Goal: Information Seeking & Learning: Learn about a topic

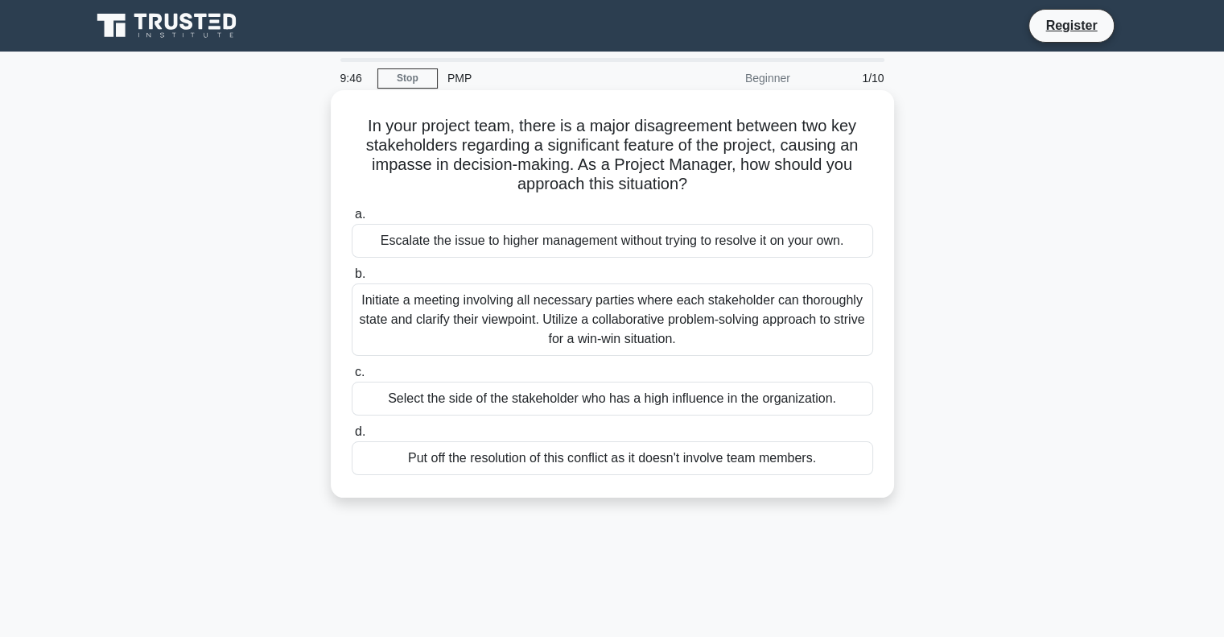
click at [489, 315] on div "Initiate a meeting involving all necessary parties where each stakeholder can t…" at bounding box center [613, 319] width 522 height 72
click at [352, 279] on input "b. Initiate a meeting involving all necessary parties where each stakeholder ca…" at bounding box center [352, 274] width 0 height 10
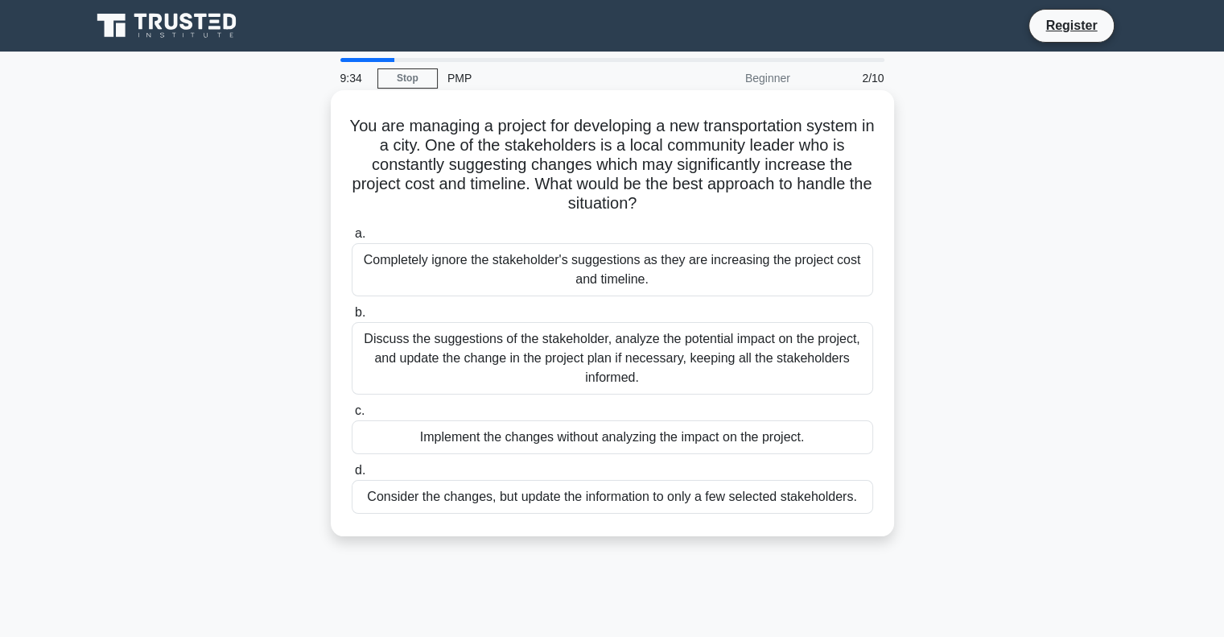
click at [601, 363] on div "Discuss the suggestions of the stakeholder, analyze the potential impact on the…" at bounding box center [613, 358] width 522 height 72
click at [352, 318] on input "b. Discuss the suggestions of the stakeholder, analyze the potential impact on …" at bounding box center [352, 312] width 0 height 10
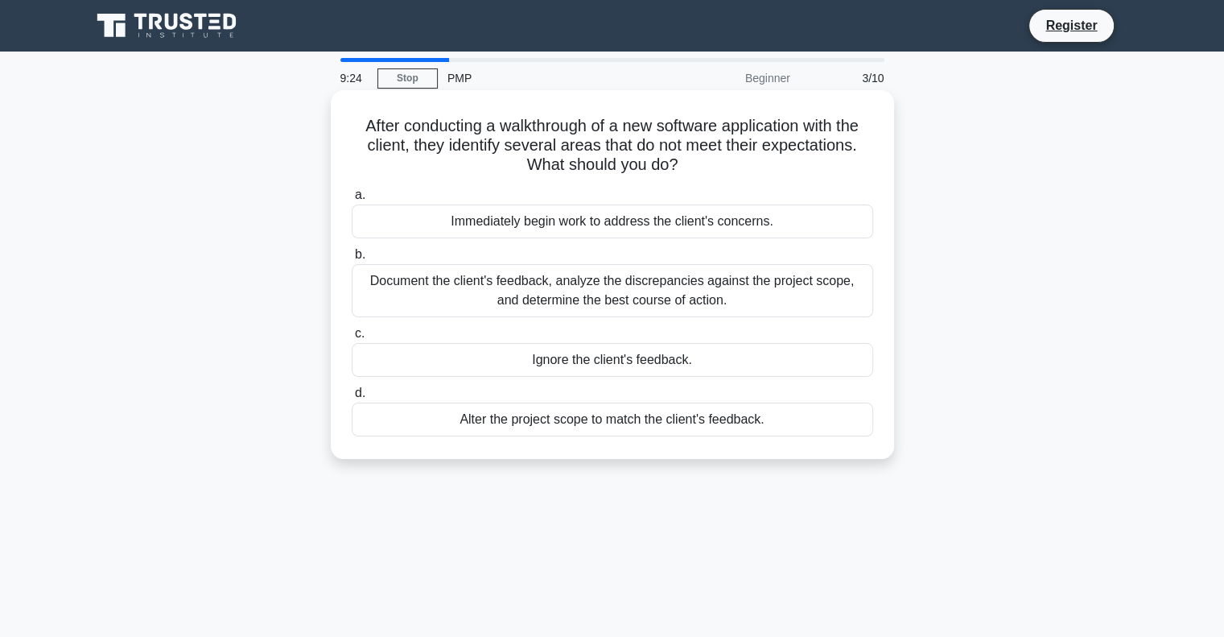
click at [714, 295] on div "Document the client's feedback, analyze the discrepancies against the project s…" at bounding box center [613, 290] width 522 height 53
click at [352, 260] on input "b. Document the client's feedback, analyze the discrepancies against the projec…" at bounding box center [352, 255] width 0 height 10
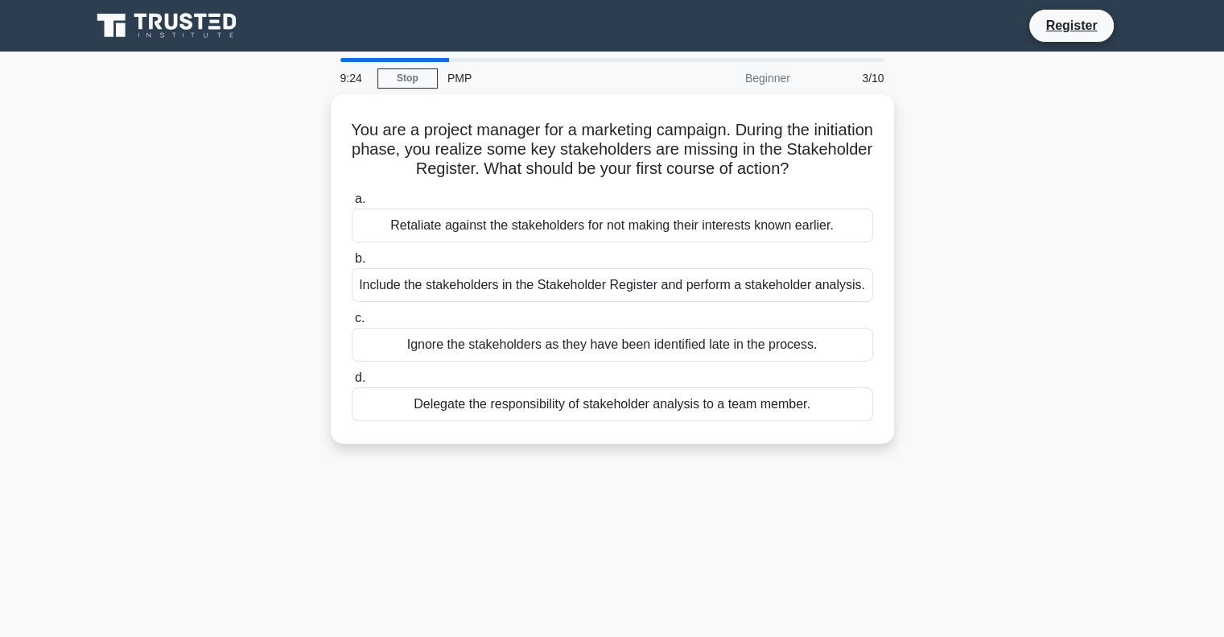
click at [714, 295] on div "Include the stakeholders in the Stakeholder Register and perform a stakeholder …" at bounding box center [613, 285] width 522 height 34
click at [352, 264] on input "b. Include the stakeholders in the Stakeholder Register and perform a stakehold…" at bounding box center [352, 259] width 0 height 10
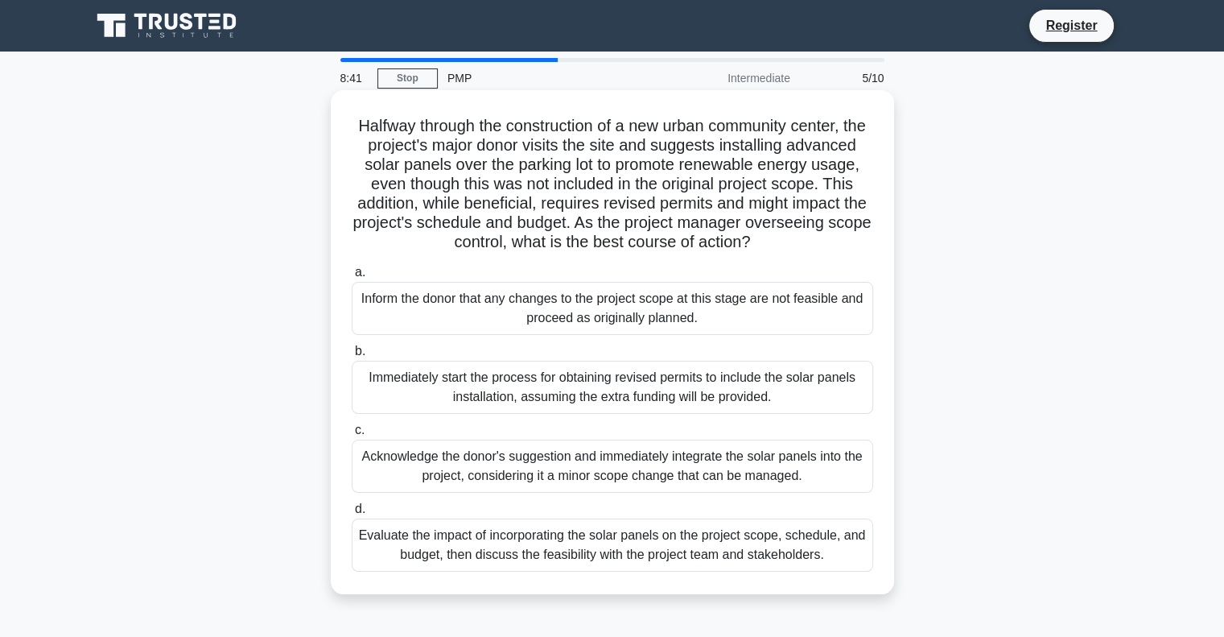
click at [620, 559] on div "Evaluate the impact of incorporating the solar panels on the project scope, sch…" at bounding box center [613, 544] width 522 height 53
click at [352, 514] on input "d. Evaluate the impact of incorporating the solar panels on the project scope, …" at bounding box center [352, 509] width 0 height 10
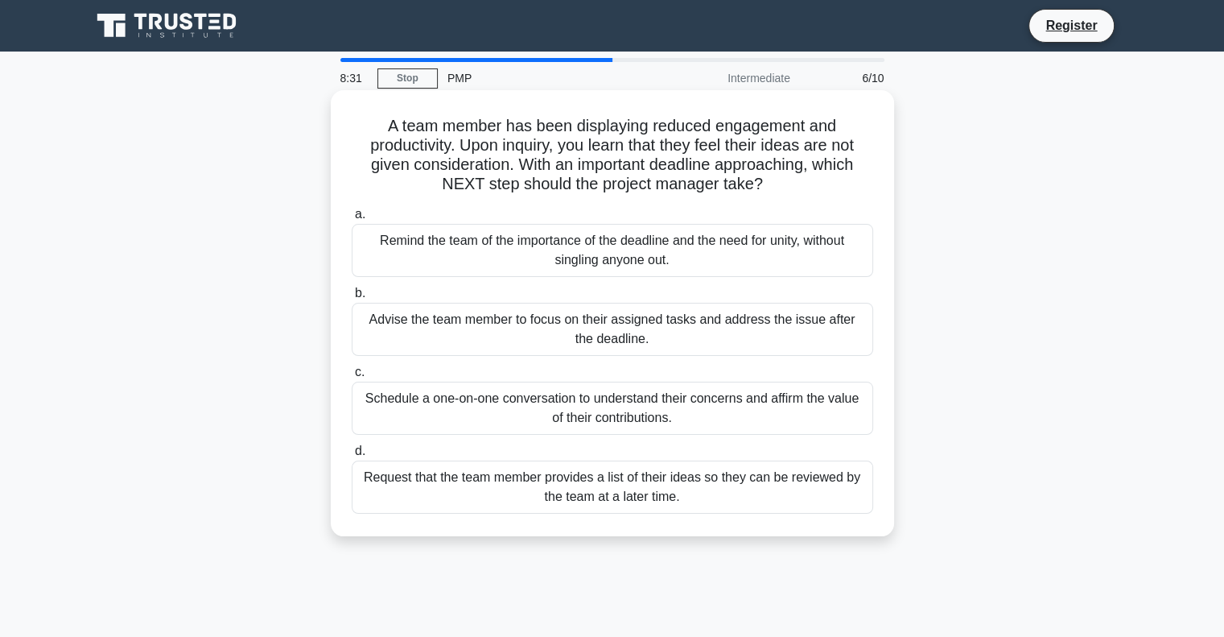
click at [669, 419] on div "Schedule a one-on-one conversation to understand their concerns and affirm the …" at bounding box center [613, 408] width 522 height 53
click at [352, 378] on input "c. Schedule a one-on-one conversation to understand their concerns and affirm t…" at bounding box center [352, 372] width 0 height 10
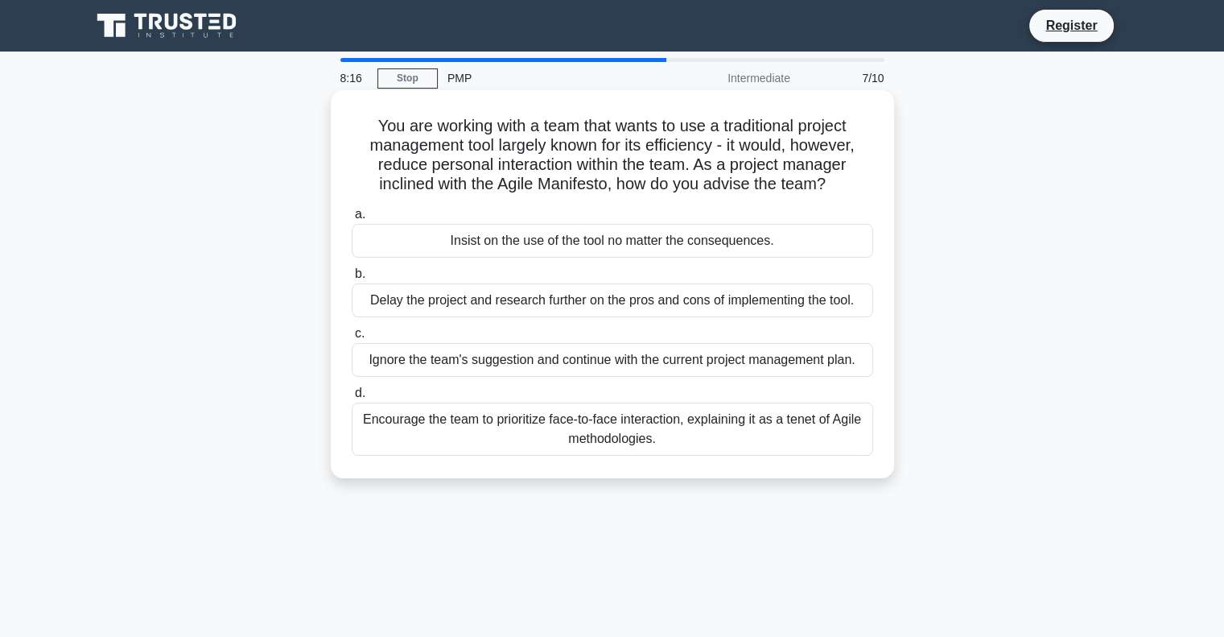
click at [693, 436] on div "Encourage the team to prioritize face-to-face interaction, explaining it as a t…" at bounding box center [613, 428] width 522 height 53
click at [352, 398] on input "d. Encourage the team to prioritize face-to-face interaction, explaining it as …" at bounding box center [352, 393] width 0 height 10
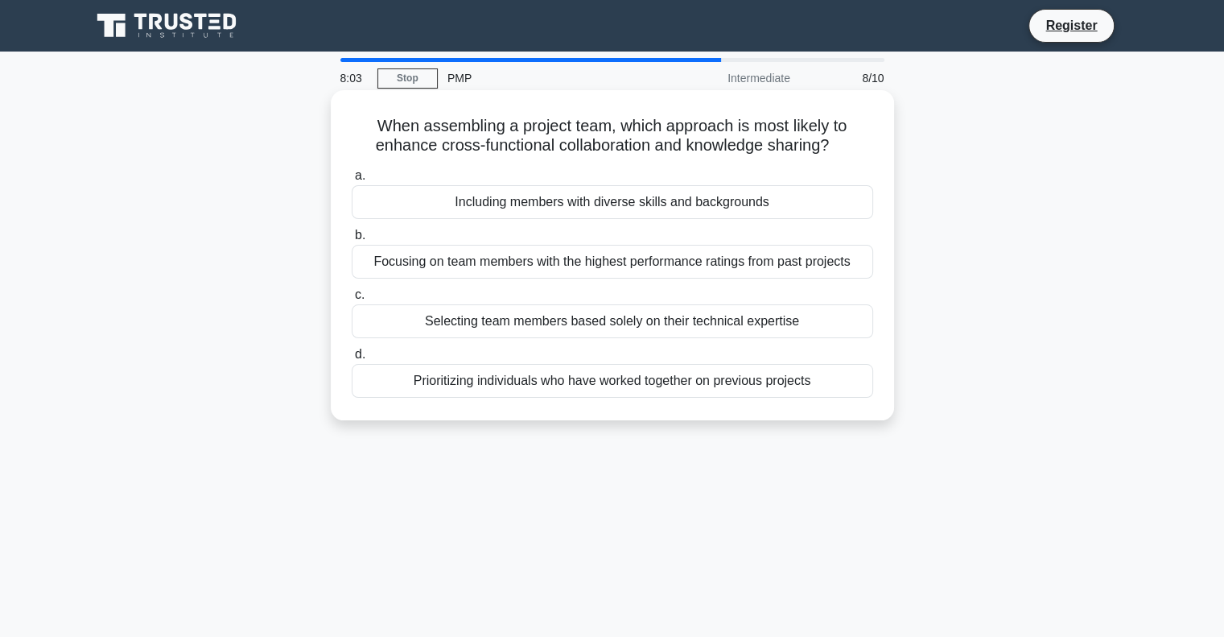
click at [731, 204] on div "Including members with diverse skills and backgrounds" at bounding box center [613, 202] width 522 height 34
click at [352, 181] on input "a. Including members with diverse skills and backgrounds" at bounding box center [352, 176] width 0 height 10
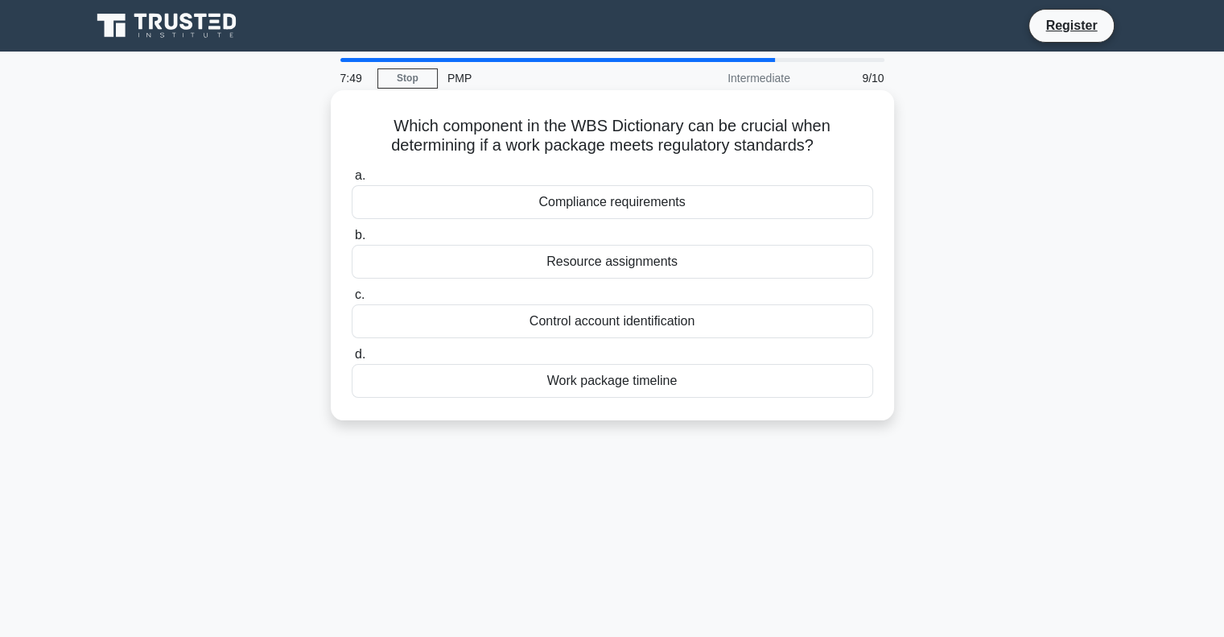
click at [644, 382] on div "Work package timeline" at bounding box center [613, 381] width 522 height 34
click at [352, 360] on input "d. Work package timeline" at bounding box center [352, 354] width 0 height 10
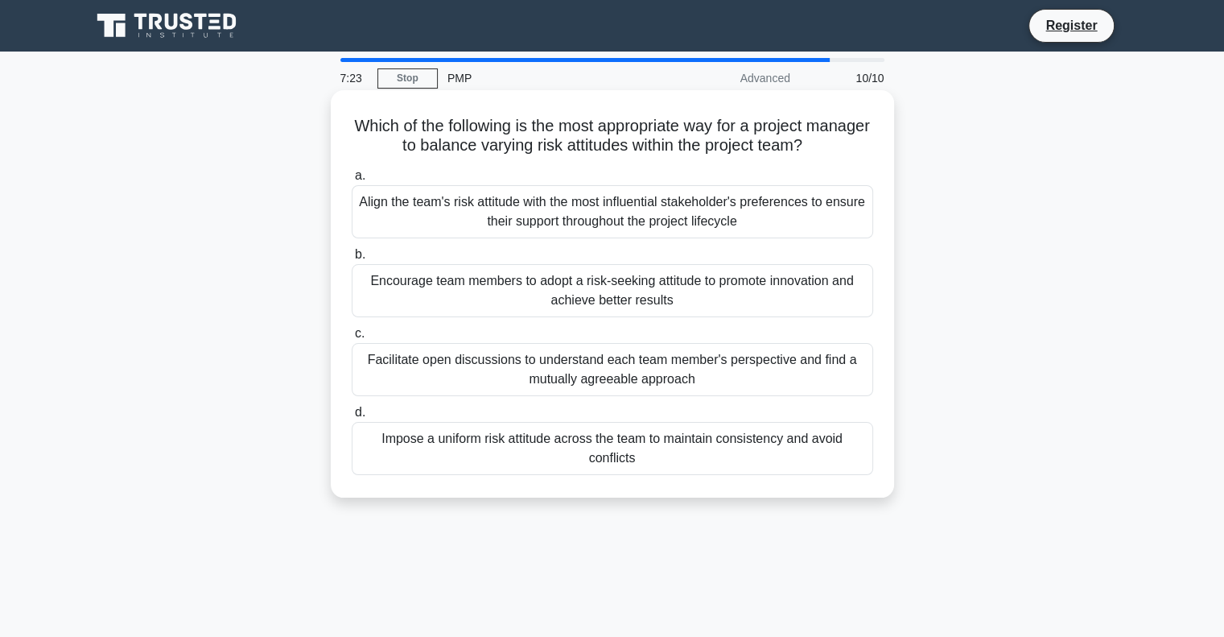
click at [745, 289] on div "Encourage team members to adopt a risk-seeking attitude to promote innovation a…" at bounding box center [613, 290] width 522 height 53
click at [352, 260] on input "b. Encourage team members to adopt a risk-seeking attitude to promote innovatio…" at bounding box center [352, 255] width 0 height 10
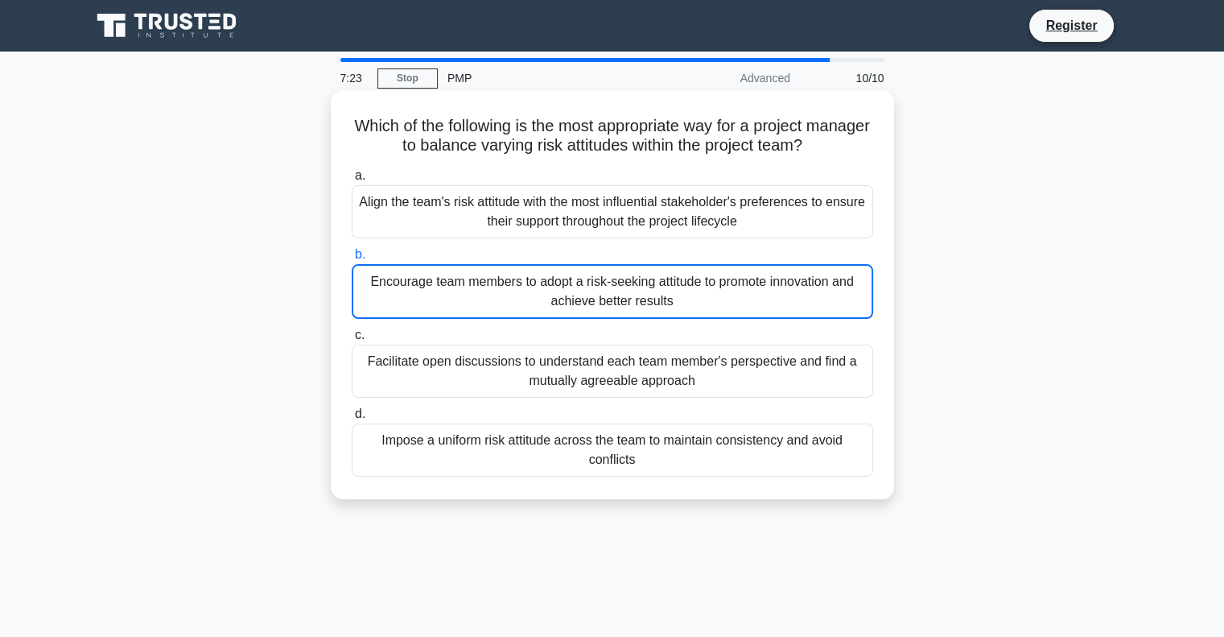
click at [745, 289] on div "Encourage team members to adopt a risk-seeking attitude to promote innovation a…" at bounding box center [613, 291] width 522 height 55
click at [352, 260] on input "b. Encourage team members to adopt a risk-seeking attitude to promote innovatio…" at bounding box center [352, 255] width 0 height 10
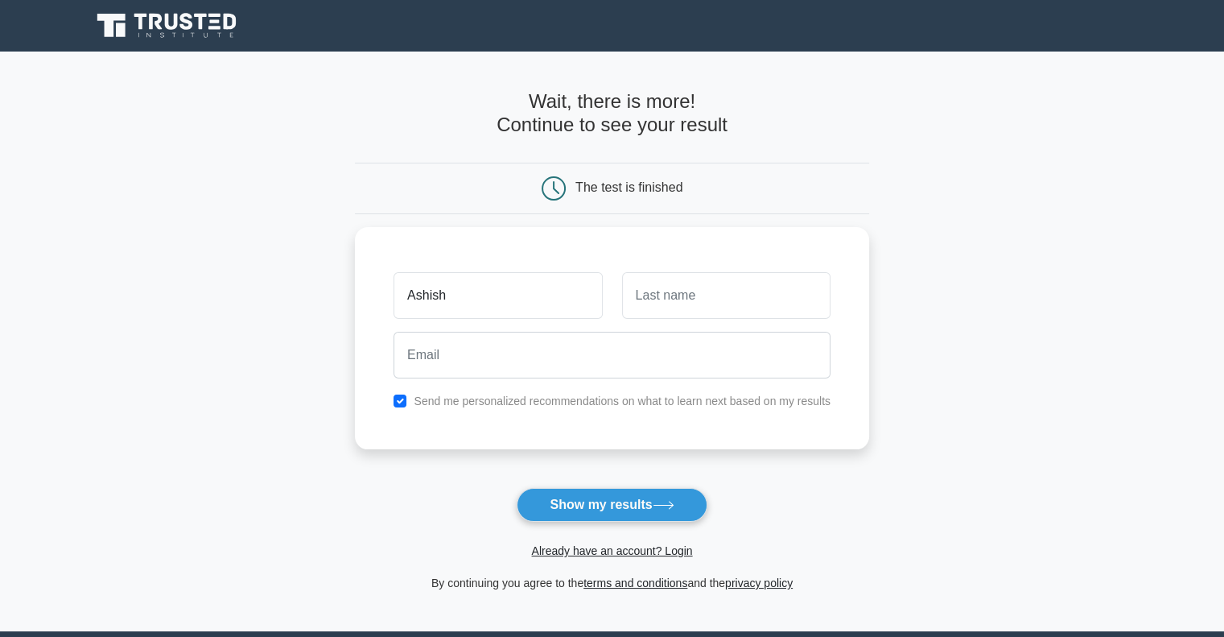
type input "Ashish"
type input "W"
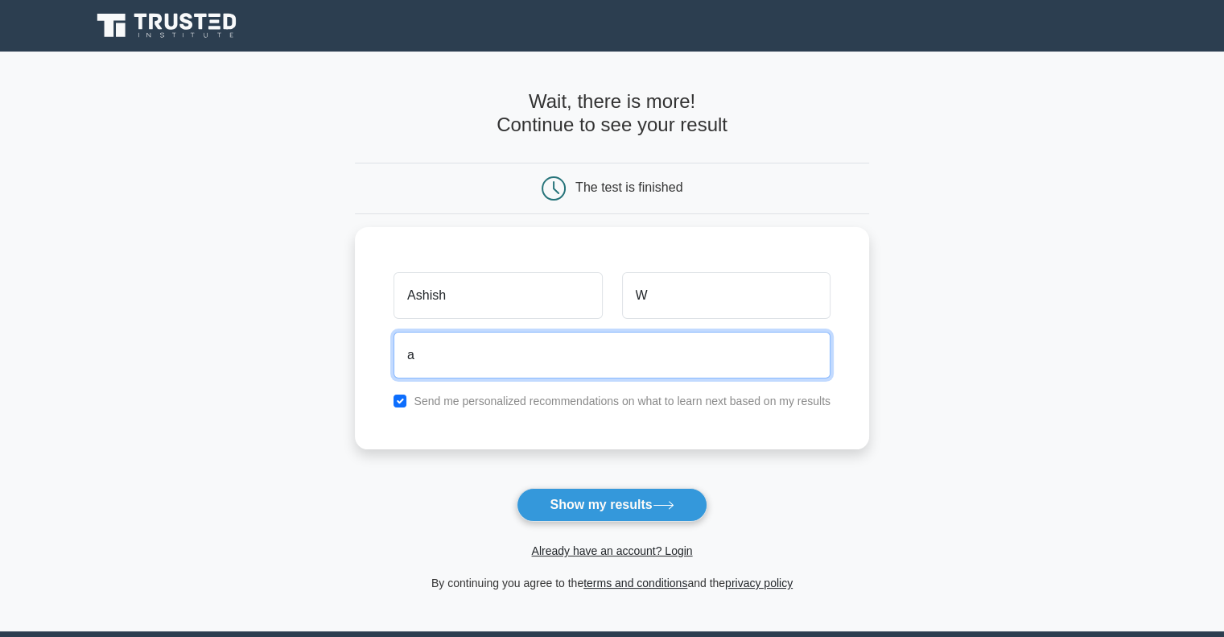
type input "ashish.wadhaval.sgindec@gmail.com"
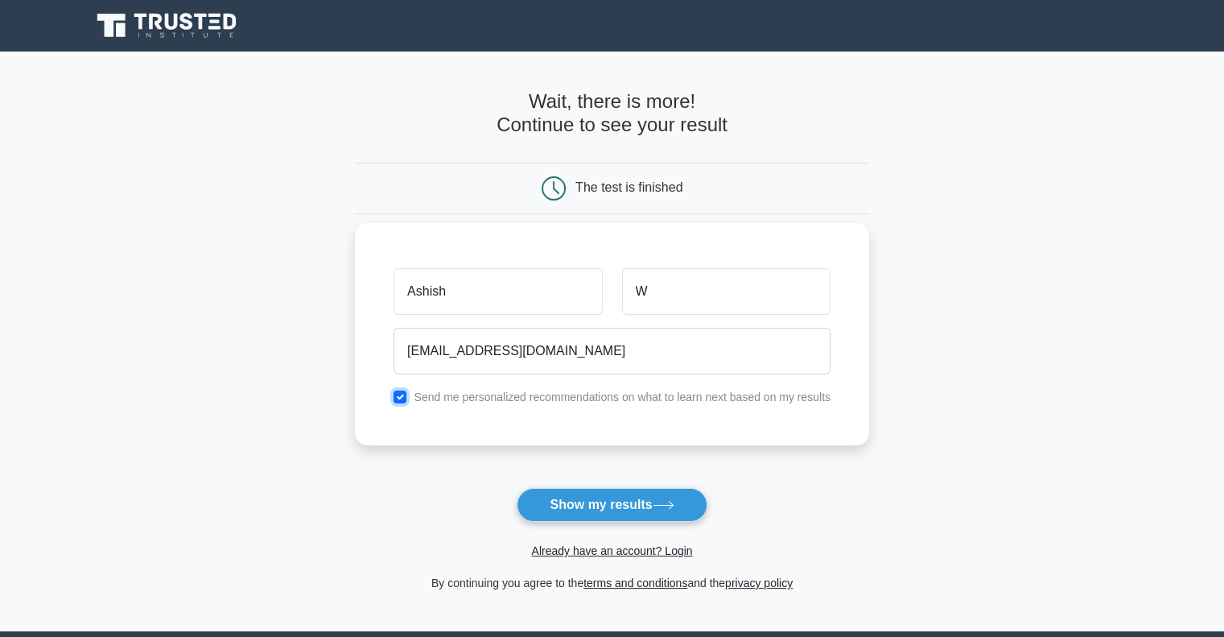
click at [402, 398] on input "checkbox" at bounding box center [400, 396] width 13 height 13
checkbox input "false"
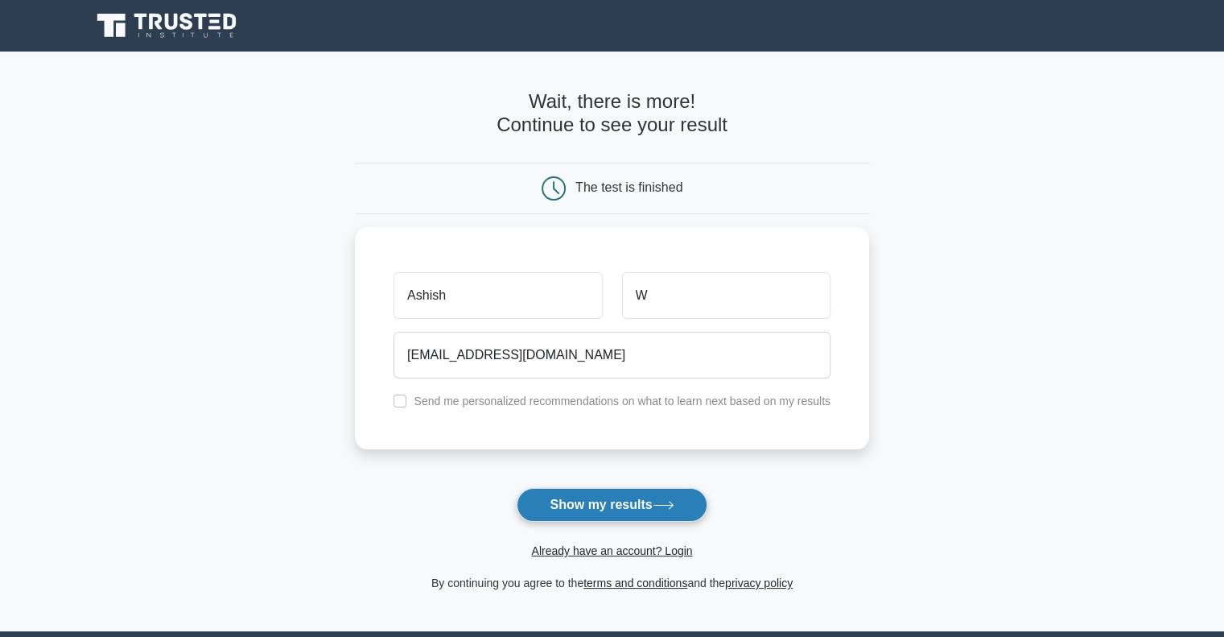
click at [576, 501] on button "Show my results" at bounding box center [612, 505] width 190 height 34
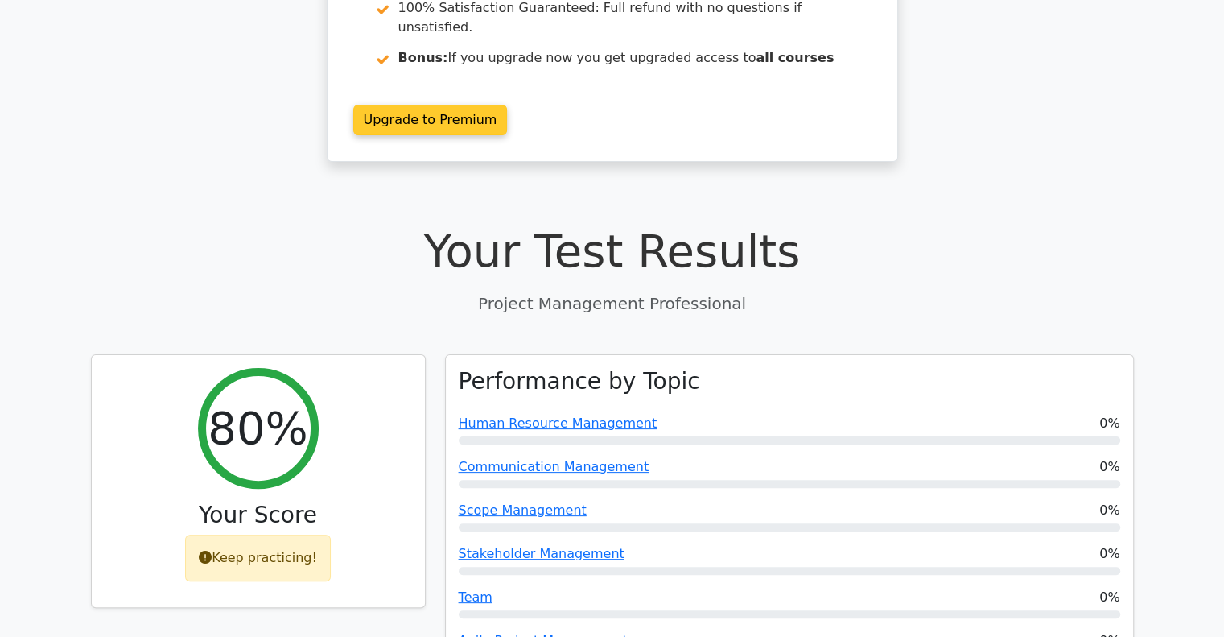
scroll to position [644, 0]
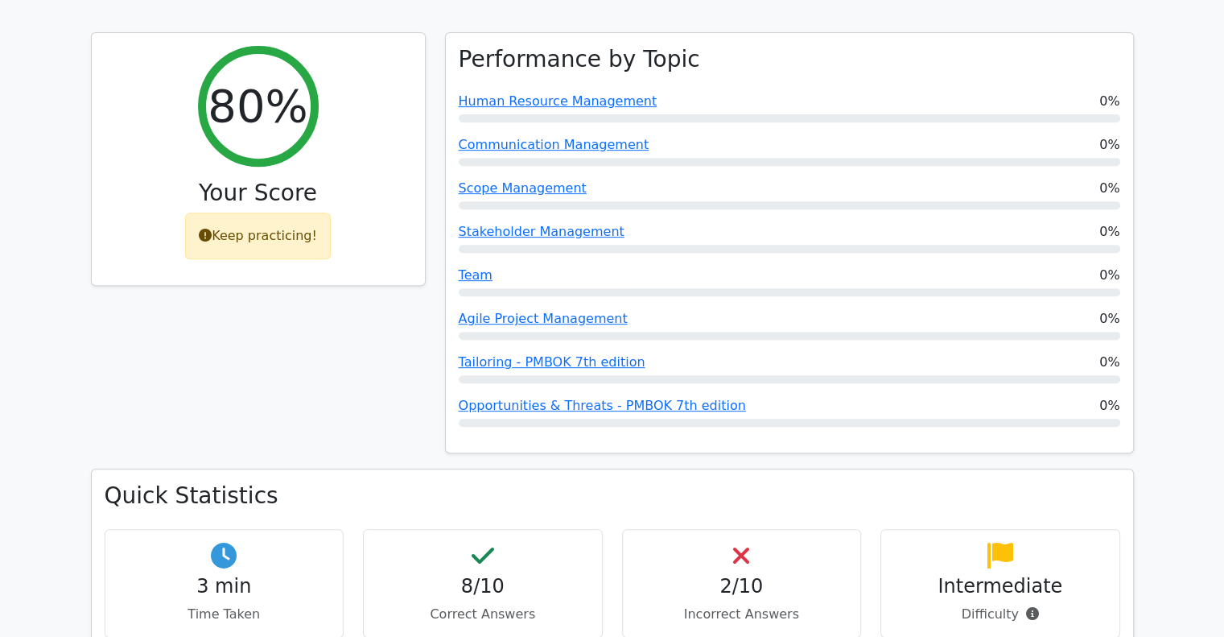
click at [765, 529] on div "2/10 Incorrect Answers" at bounding box center [742, 583] width 240 height 109
click at [760, 529] on div "2/10 Incorrect Answers" at bounding box center [742, 583] width 240 height 109
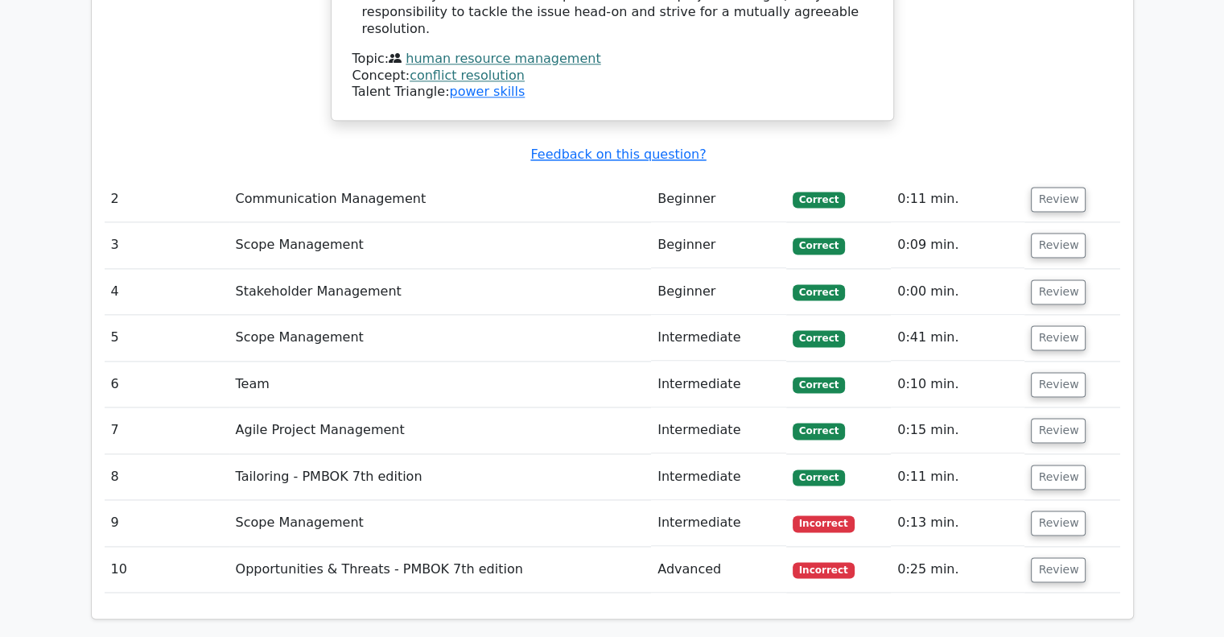
scroll to position [2093, 0]
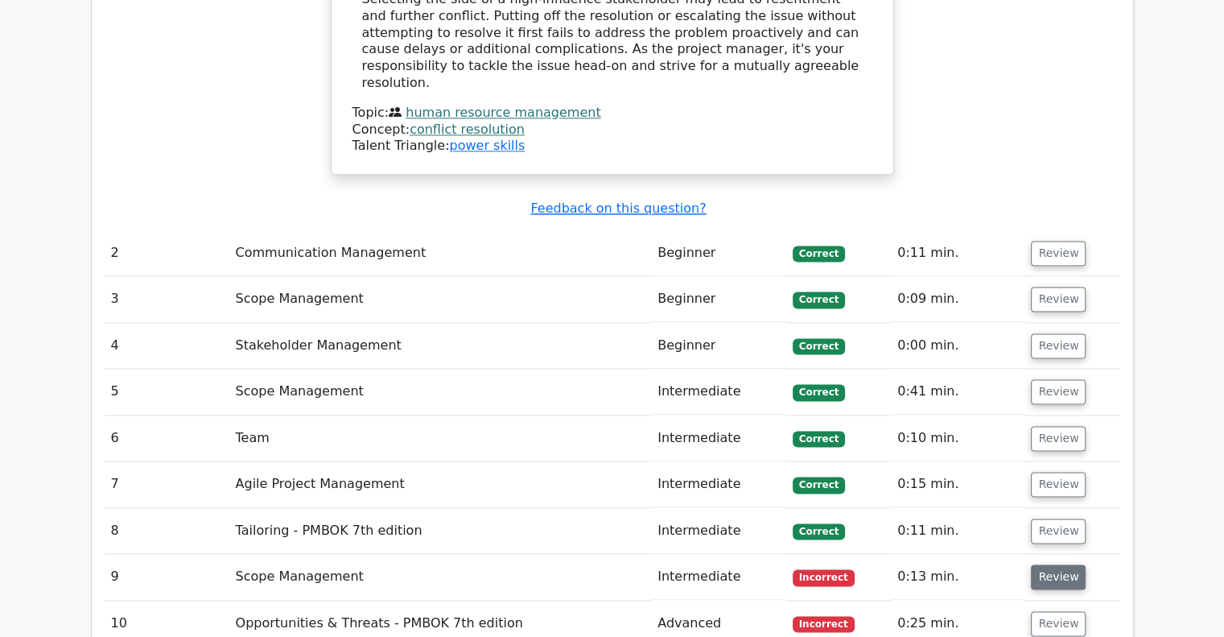
click at [1058, 564] on button "Review" at bounding box center [1058, 576] width 55 height 25
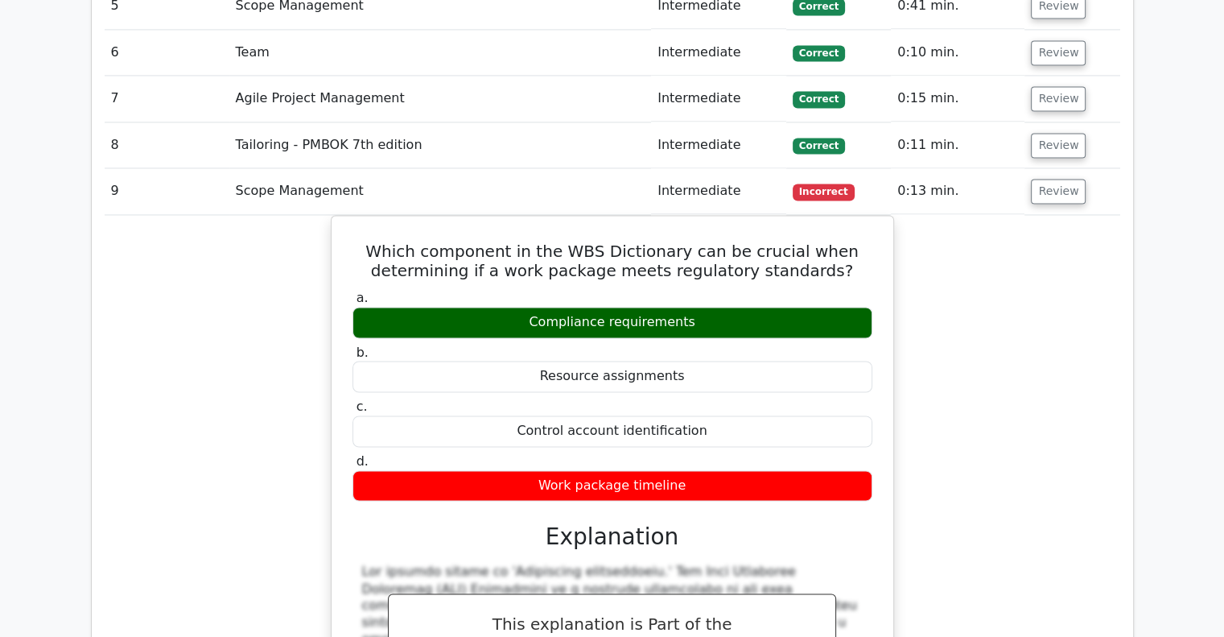
scroll to position [2495, 0]
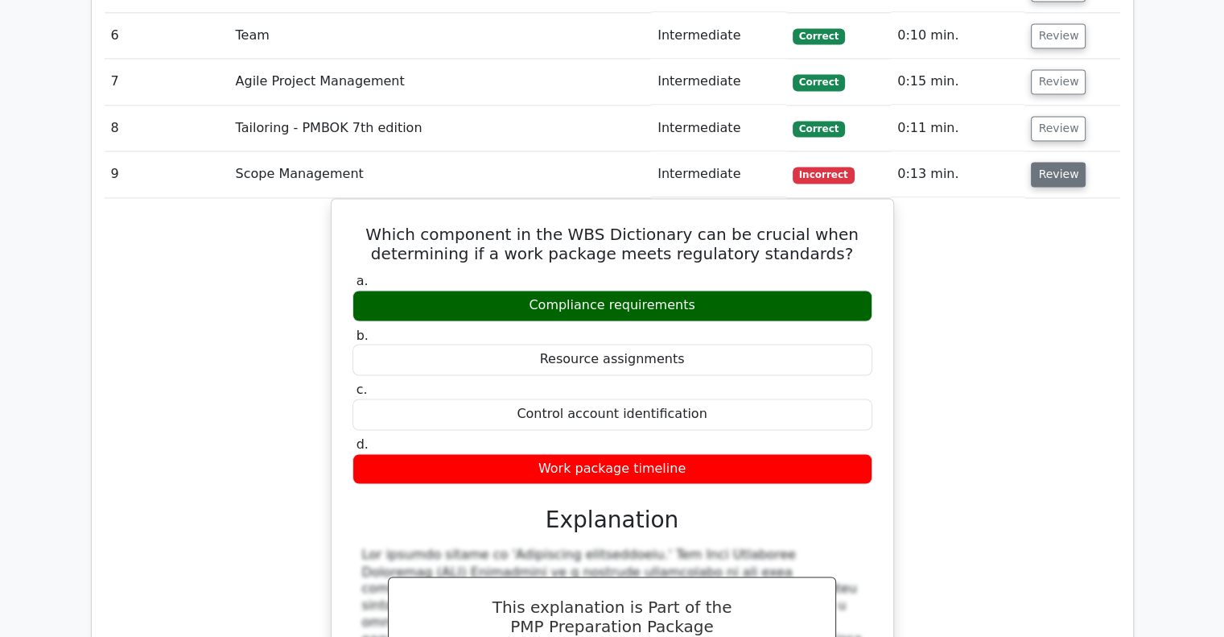
click at [1046, 162] on button "Review" at bounding box center [1058, 174] width 55 height 25
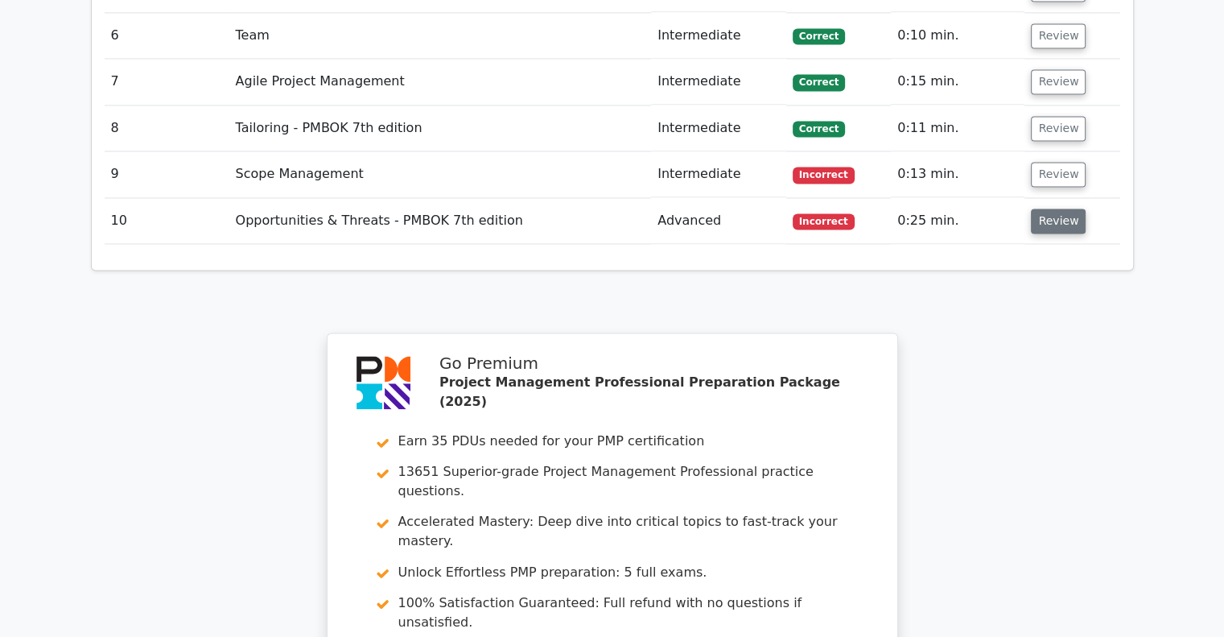
click at [1040, 208] on button "Review" at bounding box center [1058, 220] width 55 height 25
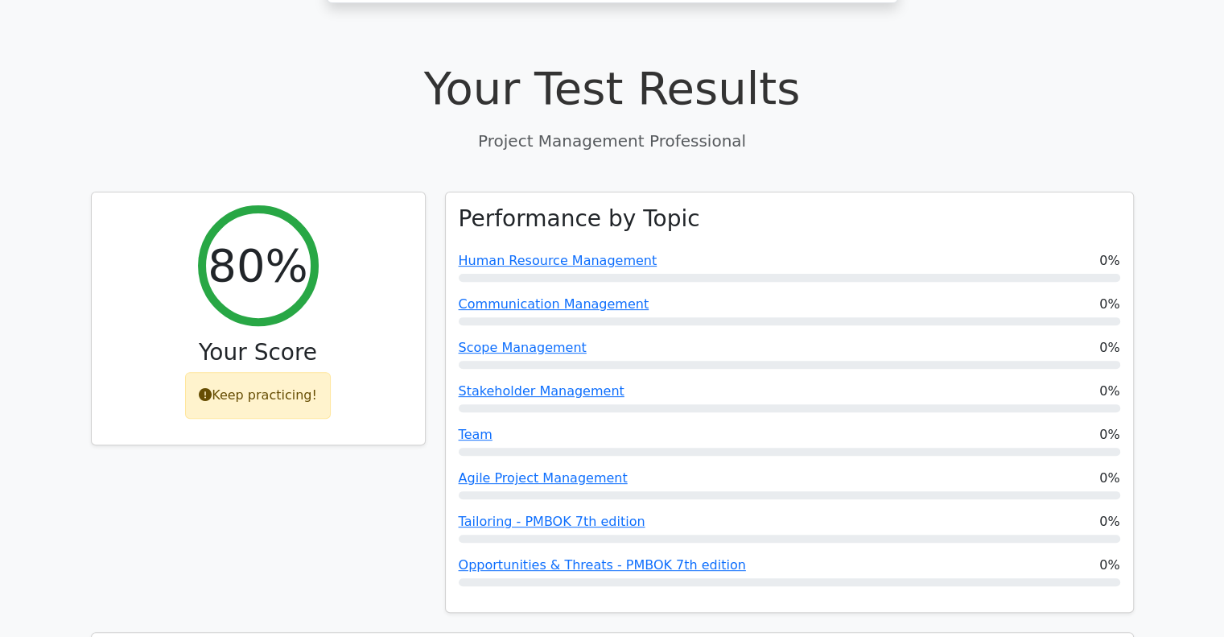
scroll to position [241, 0]
